Goal: Task Accomplishment & Management: Manage account settings

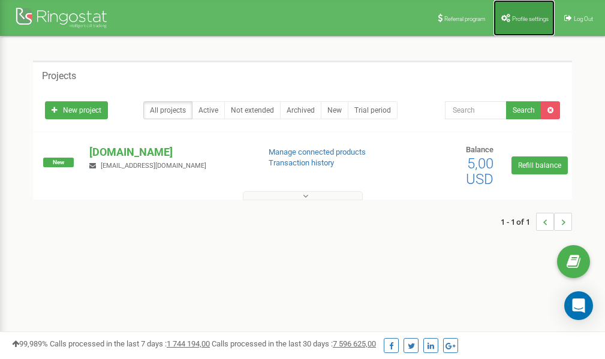
click at [513, 23] on link "Profile settings" at bounding box center [523, 18] width 61 height 36
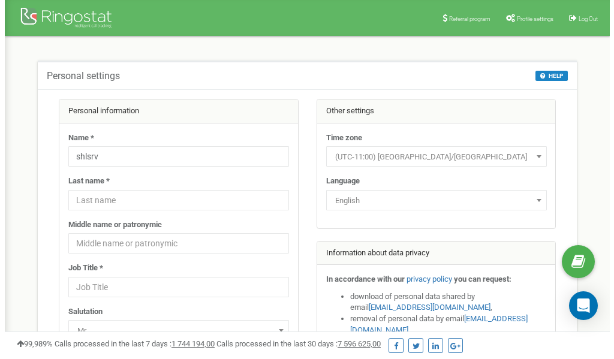
scroll to position [60, 0]
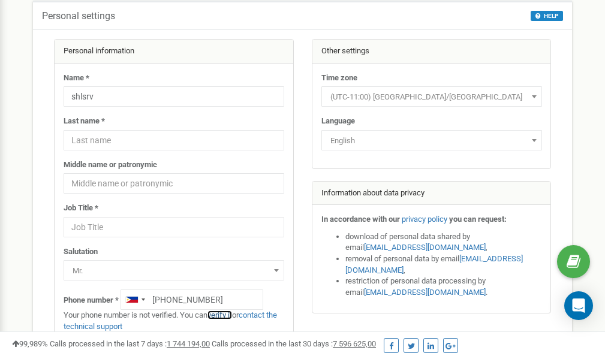
click at [225, 316] on link "verify it" at bounding box center [219, 314] width 25 height 9
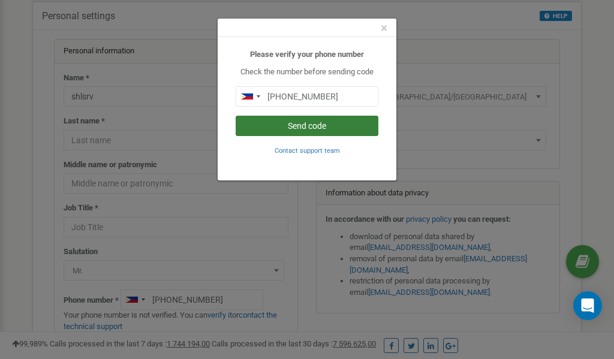
click at [281, 128] on button "Send code" at bounding box center [306, 126] width 143 height 20
